Goal: Information Seeking & Learning: Understand process/instructions

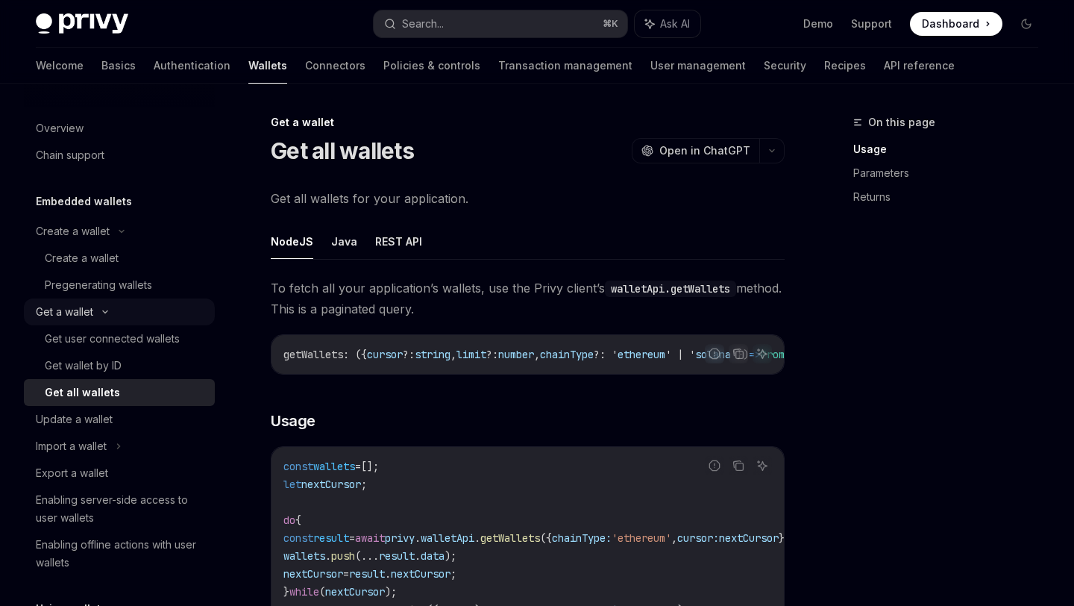
scroll to position [101, 0]
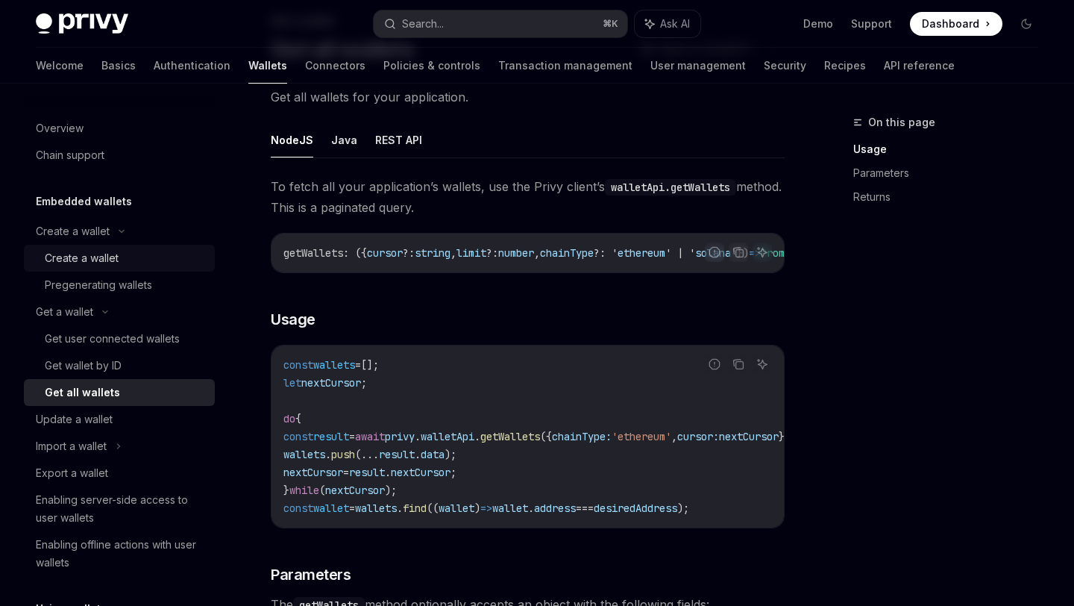
click at [101, 267] on link "Create a wallet" at bounding box center [119, 258] width 191 height 27
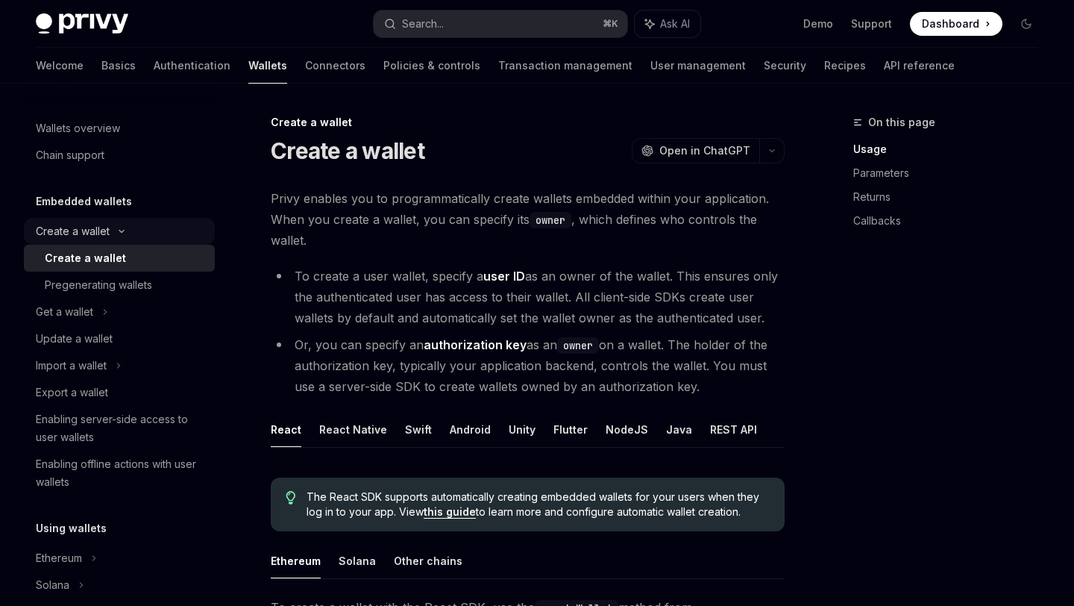
click at [101, 227] on div "Create a wallet" at bounding box center [73, 231] width 74 height 18
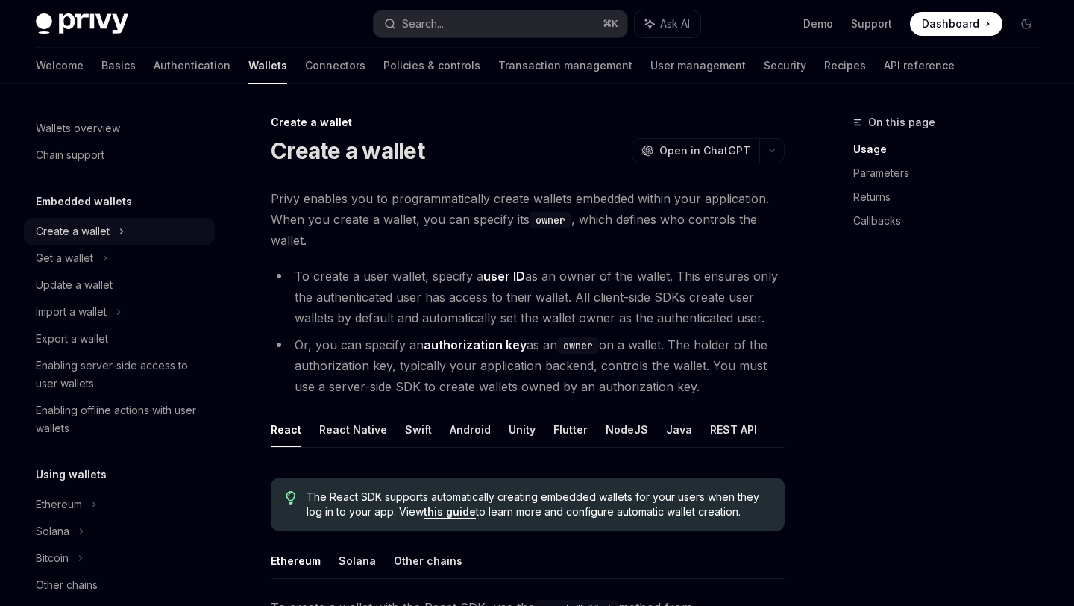
click at [101, 231] on div "Create a wallet" at bounding box center [73, 231] width 74 height 18
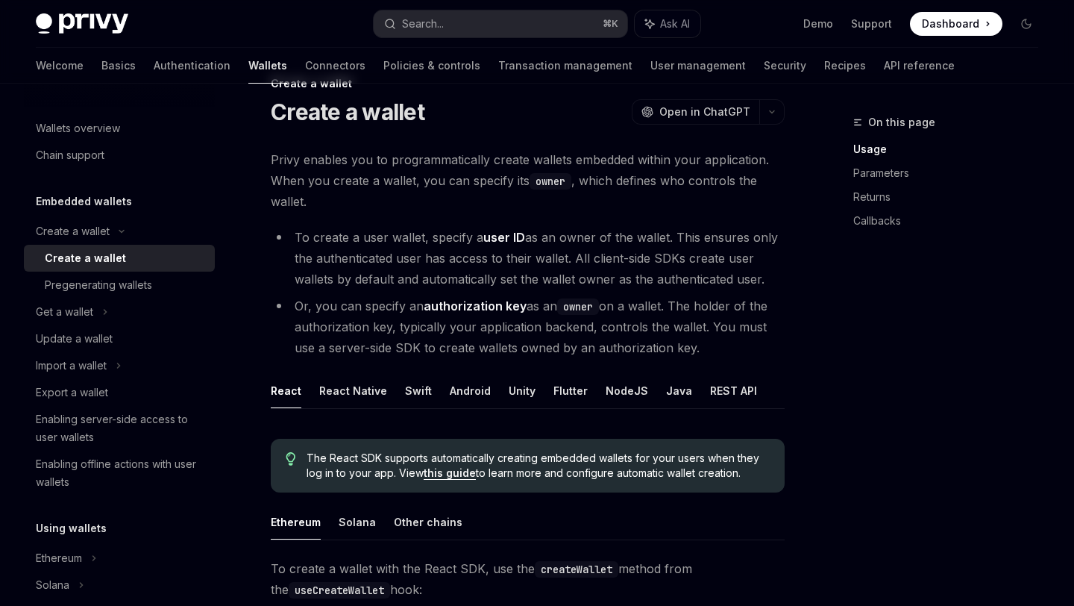
scroll to position [43, 0]
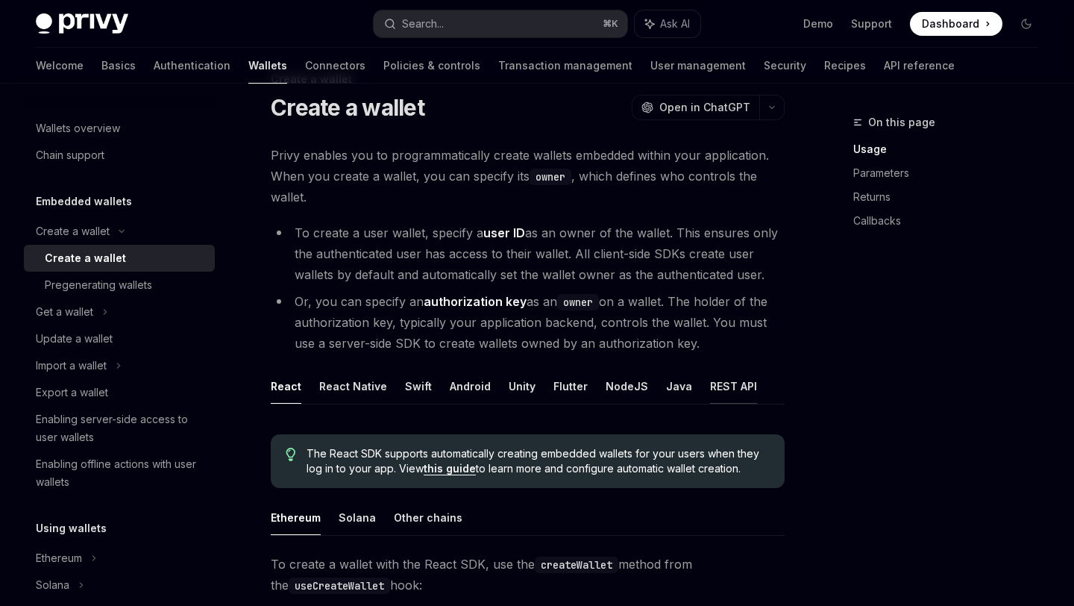
click at [713, 377] on button "REST API" at bounding box center [733, 386] width 47 height 35
type textarea "*"
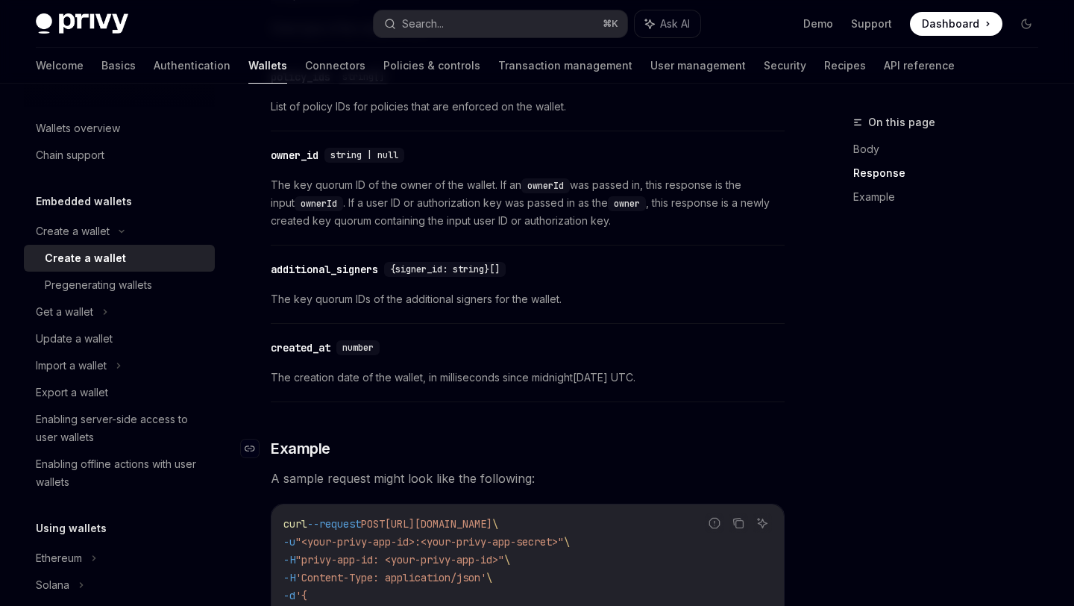
scroll to position [1411, 0]
